Goal: Information Seeking & Learning: Learn about a topic

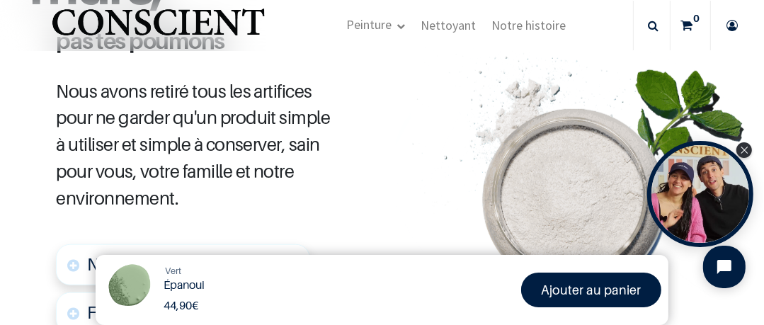
scroll to position [755, 0]
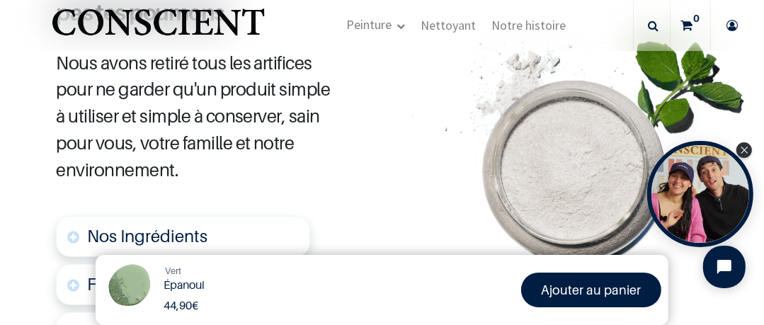
click at [616, 135] on img at bounding box center [579, 143] width 372 height 251
click at [553, 144] on img at bounding box center [579, 143] width 372 height 251
click at [631, 92] on img at bounding box center [579, 143] width 372 height 251
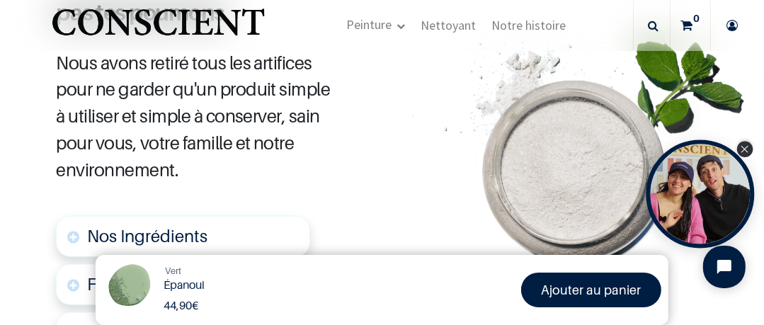
drag, startPoint x: 631, startPoint y: 92, endPoint x: 744, endPoint y: 151, distance: 127.7
click at [744, 151] on icon "Close Tolstoy widget" at bounding box center [745, 149] width 8 height 7
